Goal: Task Accomplishment & Management: Manage account settings

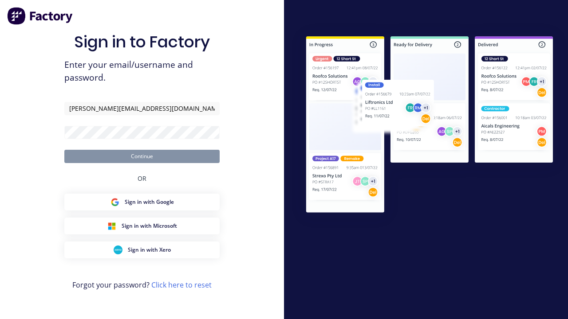
type input "[PERSON_NAME][EMAIL_ADDRESS][DOMAIN_NAME]"
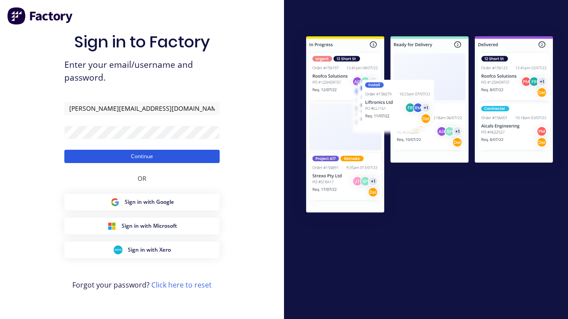
click at [142, 156] on button "Continue" at bounding box center [141, 156] width 155 height 13
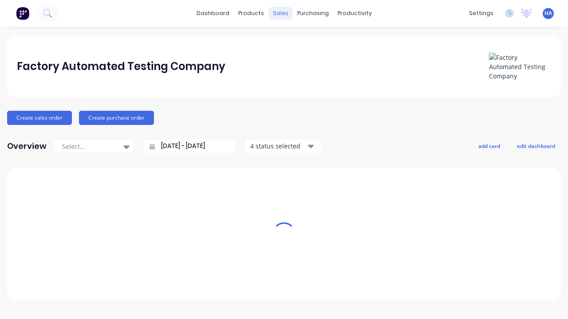
click at [280, 13] on div "sales" at bounding box center [280, 13] width 24 height 13
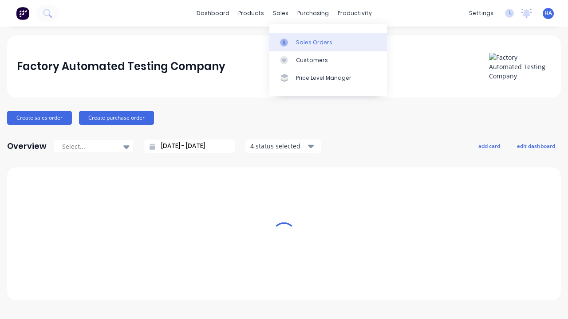
click at [328, 42] on link "Sales Orders" at bounding box center [328, 42] width 118 height 18
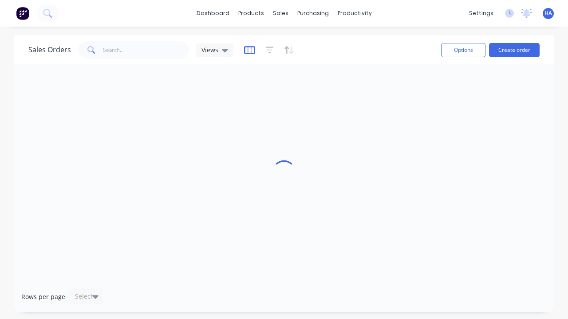
click at [248, 50] on icon "button" at bounding box center [249, 50] width 11 height 9
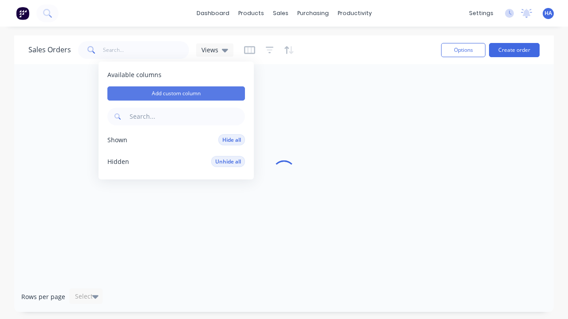
click at [176, 94] on button "Add custom column" at bounding box center [176, 94] width 138 height 14
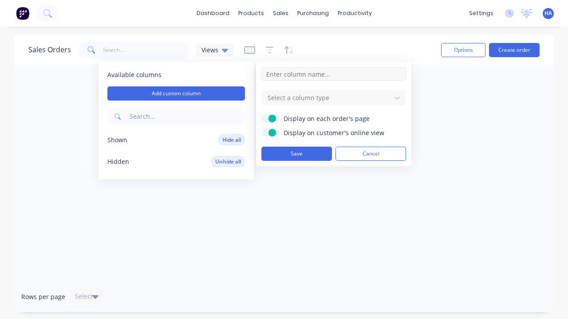
click at [334, 74] on input at bounding box center [333, 73] width 145 height 13
type input "New Custom Text Column"
click at [327, 98] on div at bounding box center [327, 97] width 120 height 11
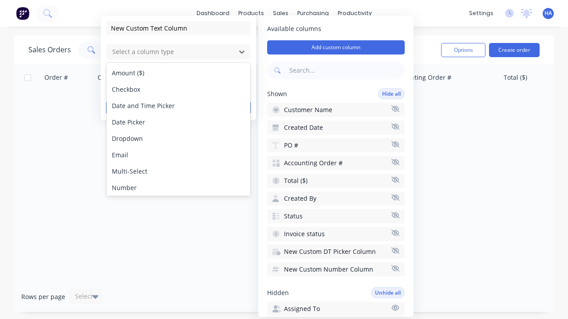
click at [178, 213] on div "Text" at bounding box center [178, 221] width 144 height 16
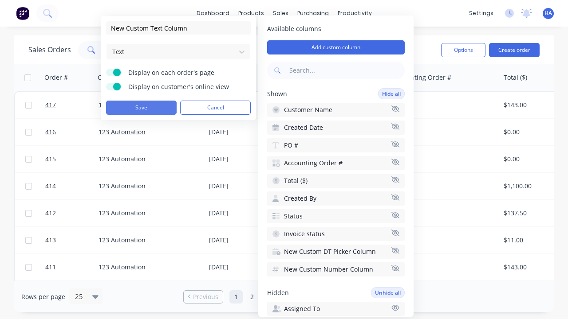
click at [141, 108] on button "Save" at bounding box center [141, 108] width 71 height 14
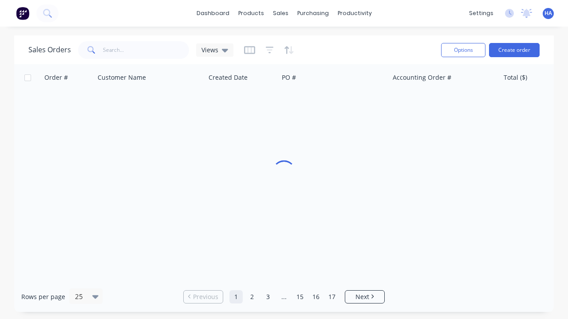
scroll to position [0, 708]
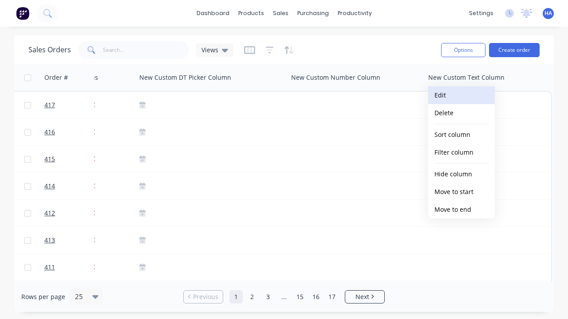
click at [461, 95] on button "Edit" at bounding box center [461, 96] width 67 height 18
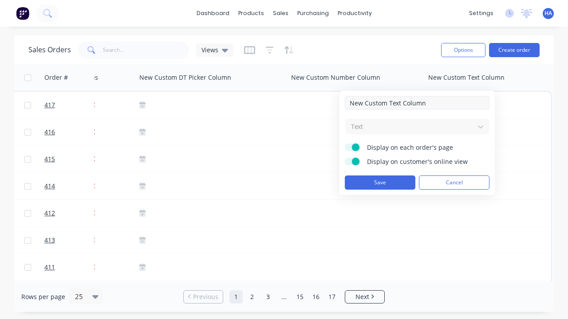
click at [417, 103] on input "New Custom Text Column" at bounding box center [417, 102] width 145 height 13
type input "New Custom Text Column - Updated"
click at [380, 183] on button "Save" at bounding box center [380, 183] width 71 height 14
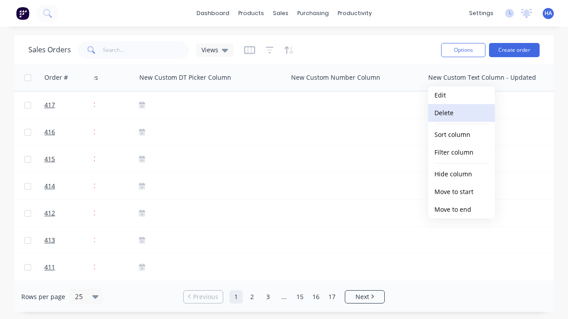
click at [461, 113] on button "Delete" at bounding box center [461, 113] width 67 height 18
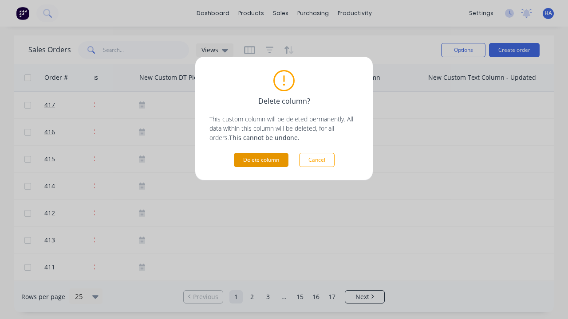
click at [261, 160] on button "Delete column" at bounding box center [261, 160] width 55 height 14
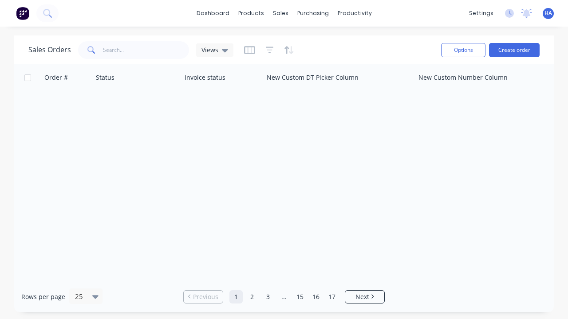
scroll to position [0, 581]
